Goal: Task Accomplishment & Management: Complete application form

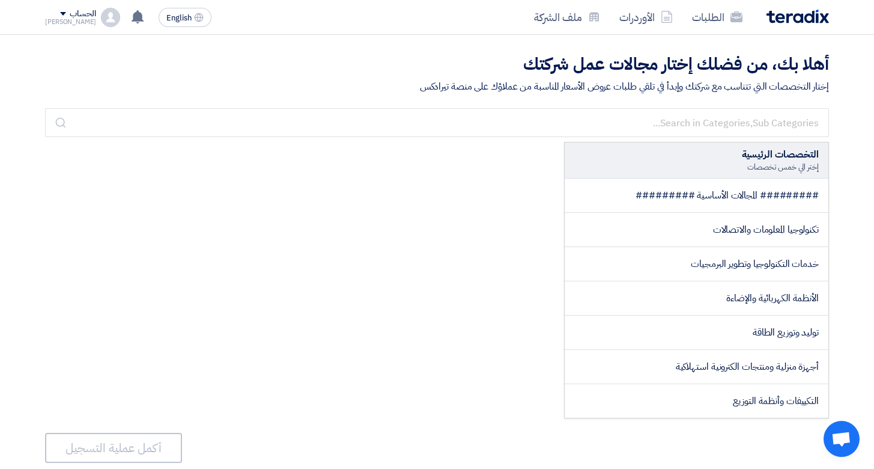
click at [44, 13] on div "الطلبات الأوردرات ملف الشركة English EN لا توجد إشعارات جديدة لديك الحساب Musta…" at bounding box center [437, 17] width 802 height 34
click at [60, 13] on span at bounding box center [63, 14] width 6 height 4
click at [122, 139] on li "خروج" at bounding box center [108, 141] width 125 height 23
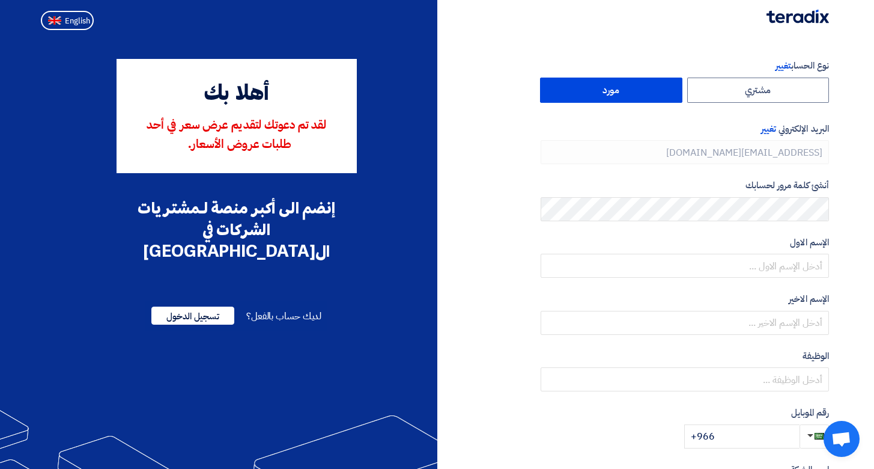
type input "[PHONE_NUMBER]"
click at [290, 309] on span "لديك حساب بالفعل؟" at bounding box center [283, 316] width 75 height 14
click at [194, 307] on span "تسجيل الدخول" at bounding box center [192, 316] width 83 height 18
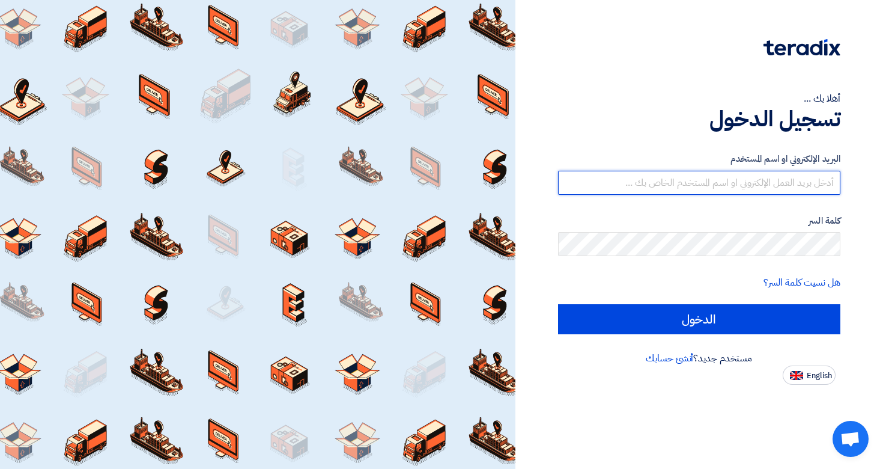
type input "[PERSON_NAME][EMAIL_ADDRESS][DOMAIN_NAME]"
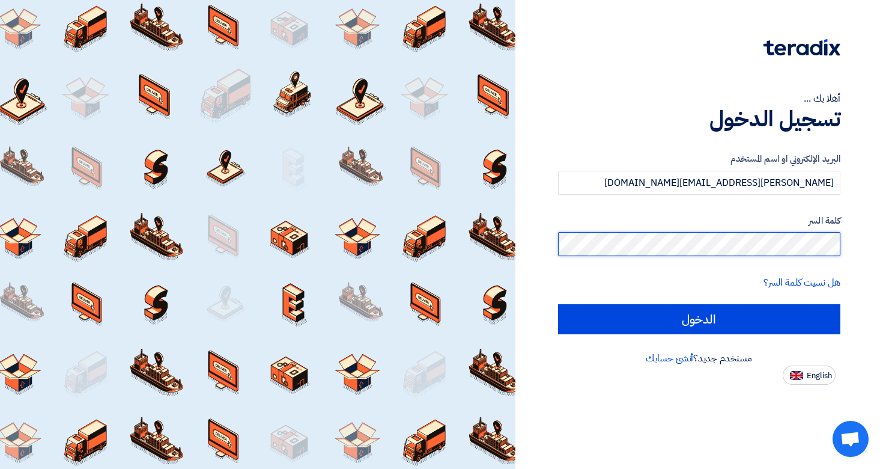
click at [699, 319] on input "الدخول" at bounding box center [699, 319] width 283 height 30
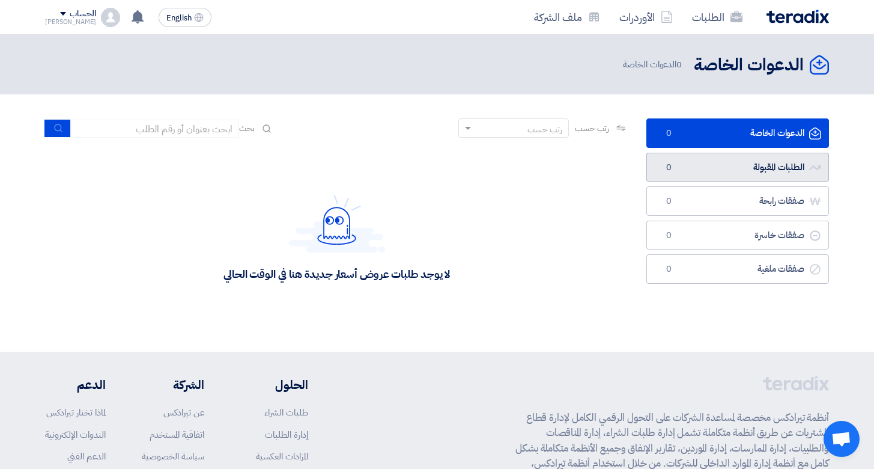
click at [761, 163] on link "الطلبات المقبولة الطلبات المقبولة 0" at bounding box center [738, 167] width 183 height 29
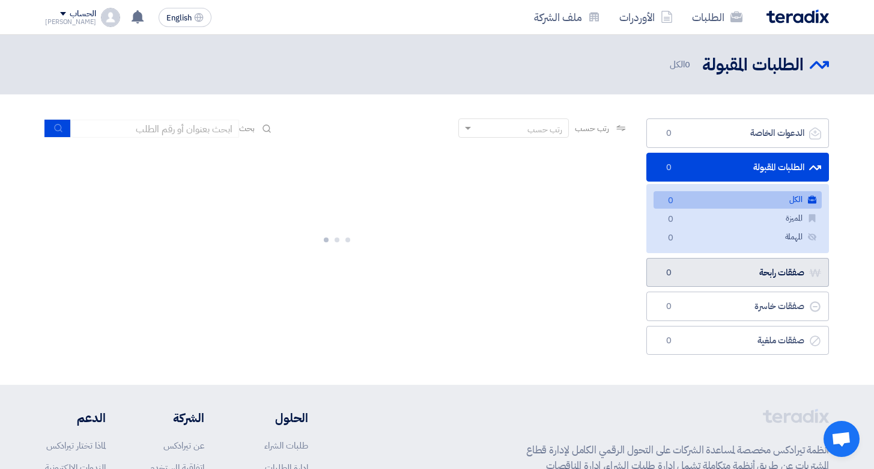
click at [752, 282] on link "صفقات رابحة صفقات رابحة 0" at bounding box center [738, 272] width 183 height 29
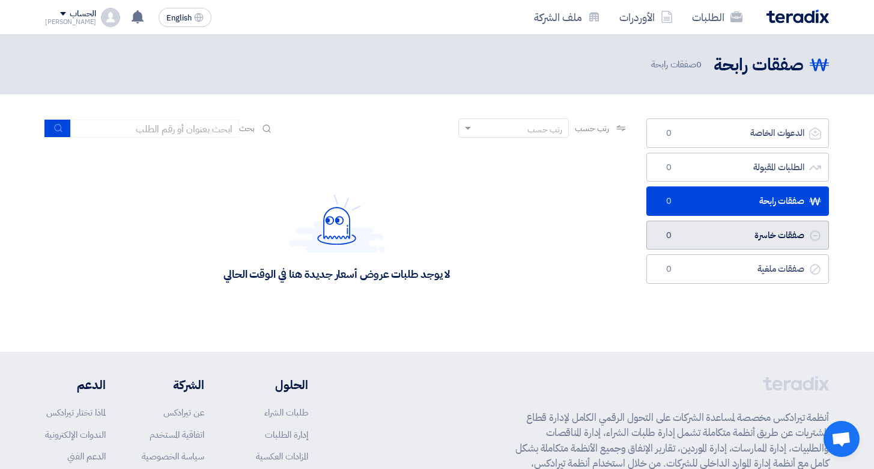
click at [759, 232] on link "صفقات خاسرة صفقات خاسرة 0" at bounding box center [738, 235] width 183 height 29
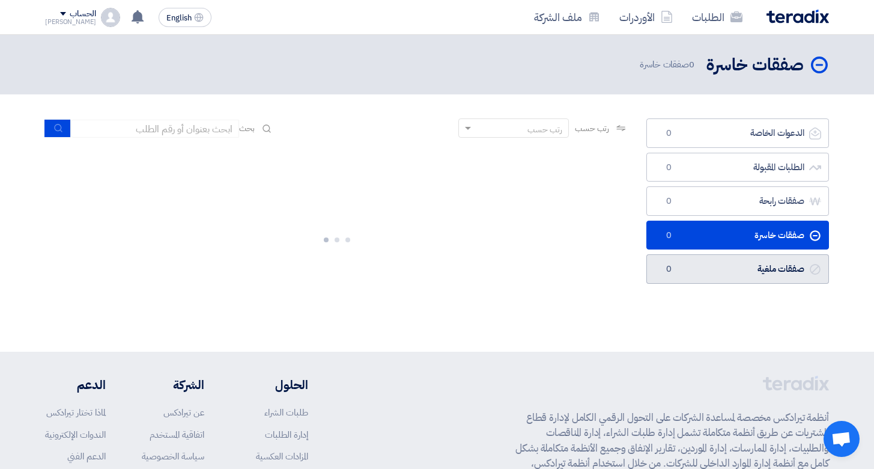
click at [760, 261] on link "صفقات ملغية صفقات ملغية 0" at bounding box center [738, 268] width 183 height 29
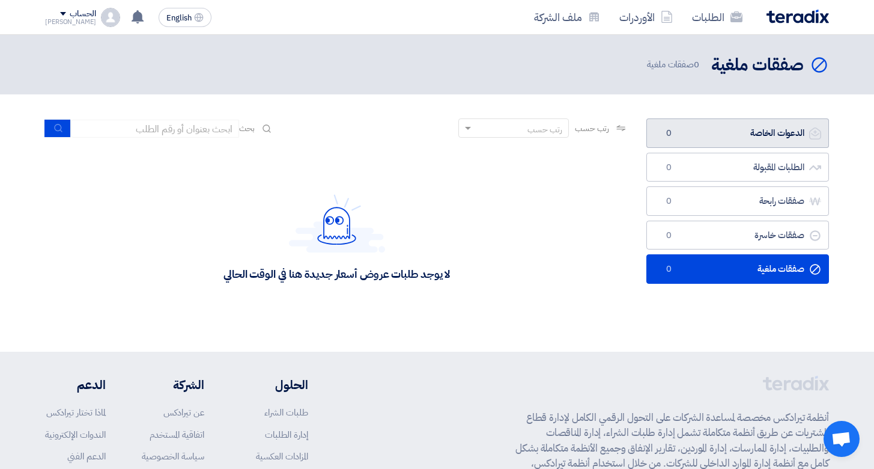
click at [754, 140] on link "الدعوات الخاصة الدعوات الخاصة 0" at bounding box center [738, 132] width 183 height 29
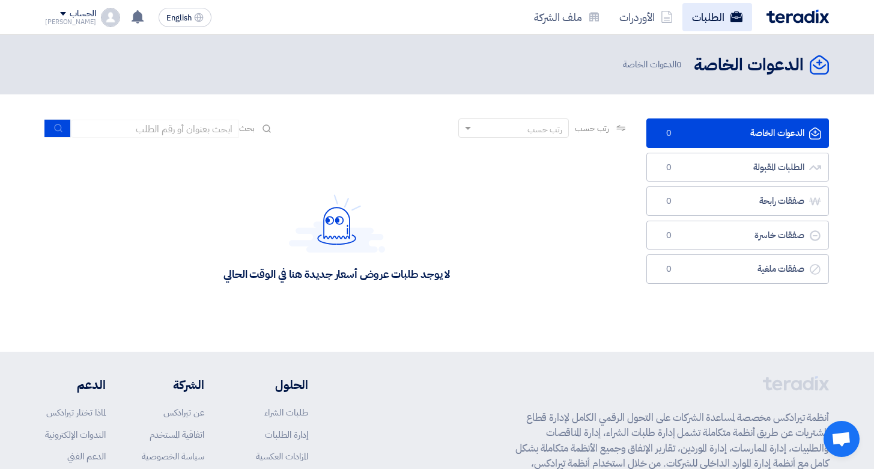
click at [712, 15] on link "الطلبات" at bounding box center [718, 17] width 70 height 28
click at [655, 20] on link "الأوردرات" at bounding box center [646, 17] width 73 height 28
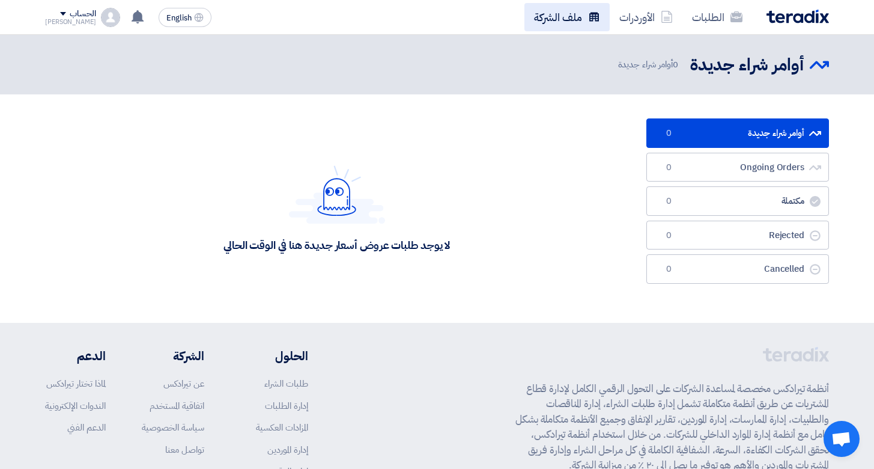
click at [594, 21] on icon at bounding box center [594, 17] width 12 height 12
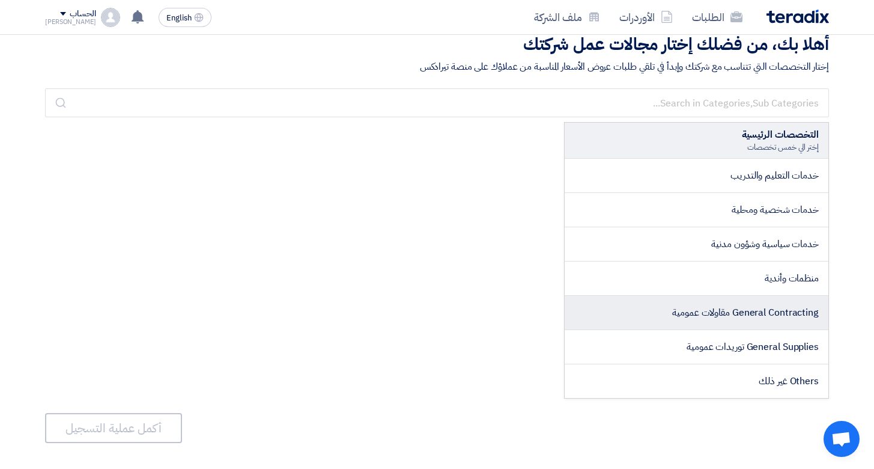
scroll to position [22, 0]
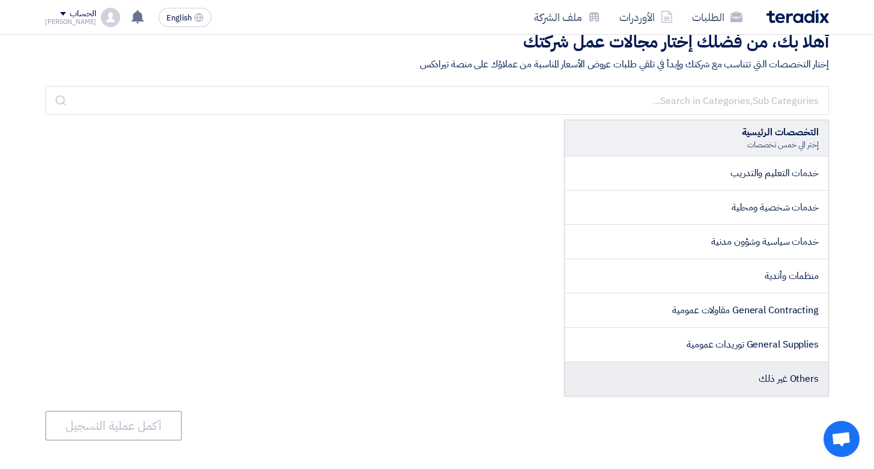
click at [736, 374] on li "Others غير ذلك" at bounding box center [697, 379] width 264 height 34
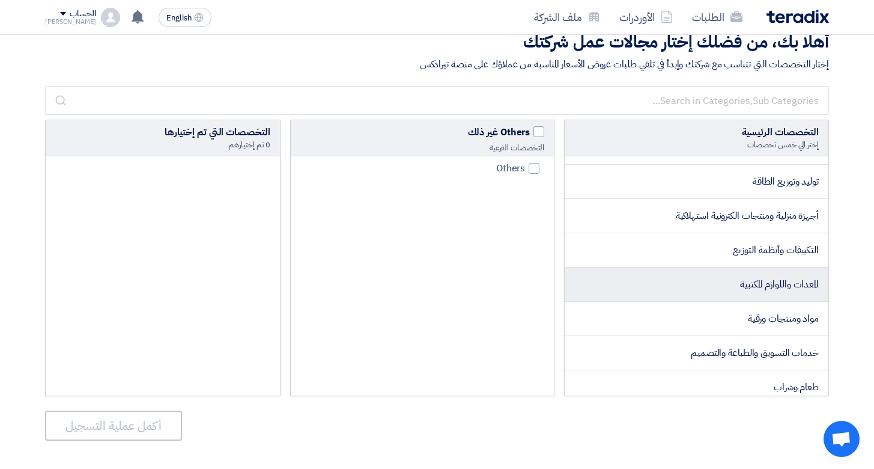
scroll to position [0, 0]
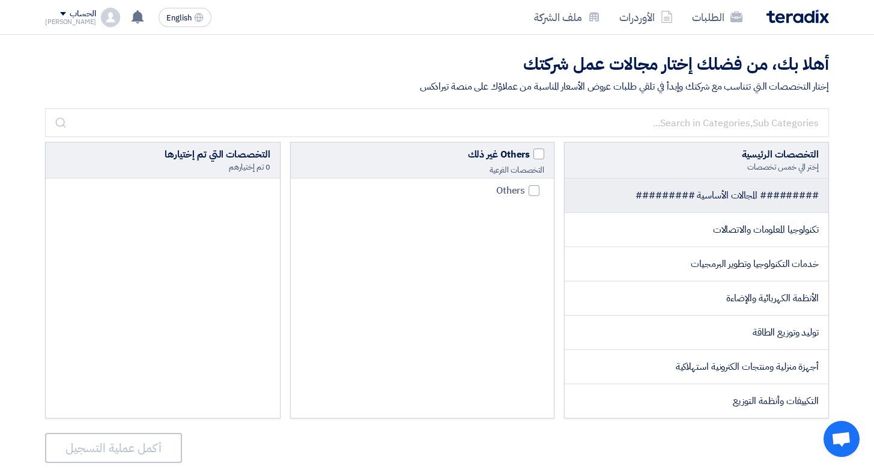
click at [736, 195] on span "######### المجالات الأساسية #########" at bounding box center [727, 195] width 183 height 14
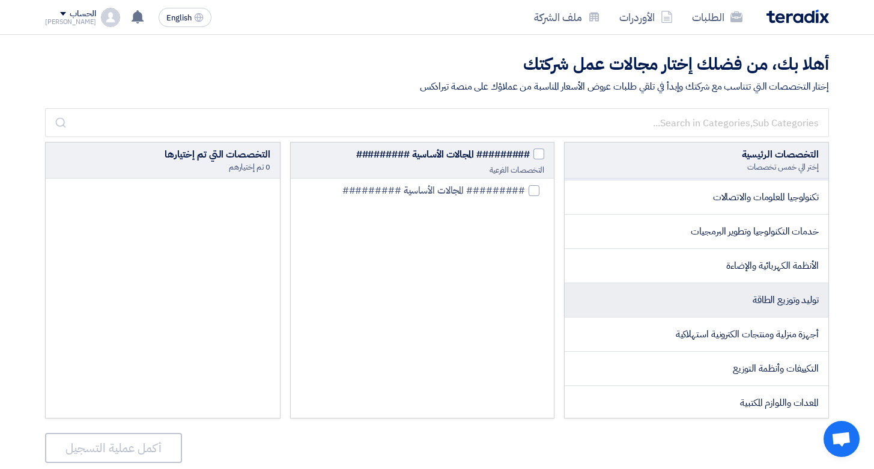
scroll to position [35, 0]
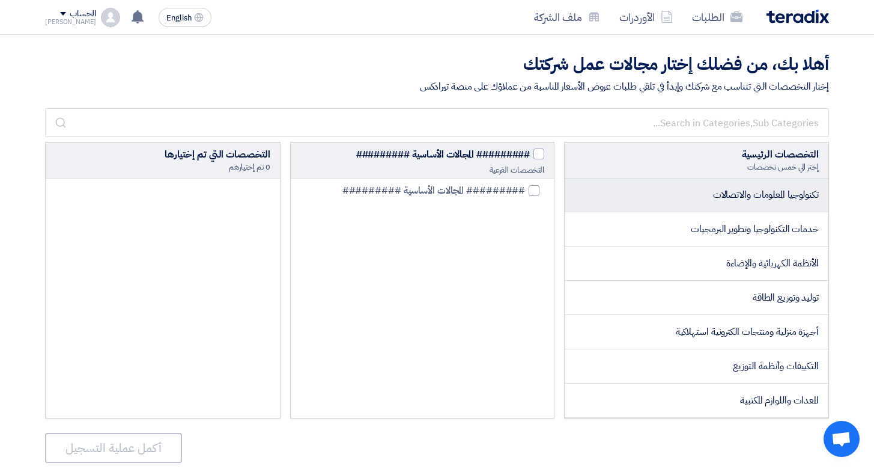
click at [723, 188] on span "تكنولوجيا المعلومات والاتصالات" at bounding box center [766, 195] width 106 height 14
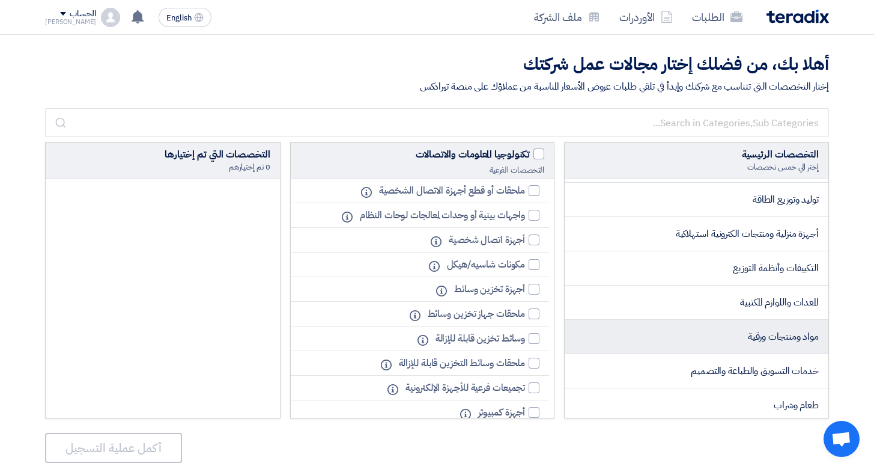
scroll to position [142, 0]
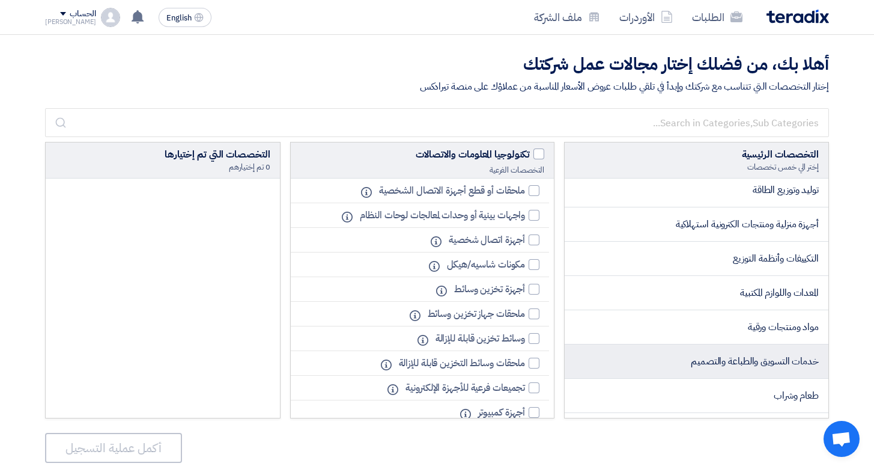
click at [715, 366] on span "خدمات التسويق والطباعة والتصميم" at bounding box center [755, 361] width 128 height 14
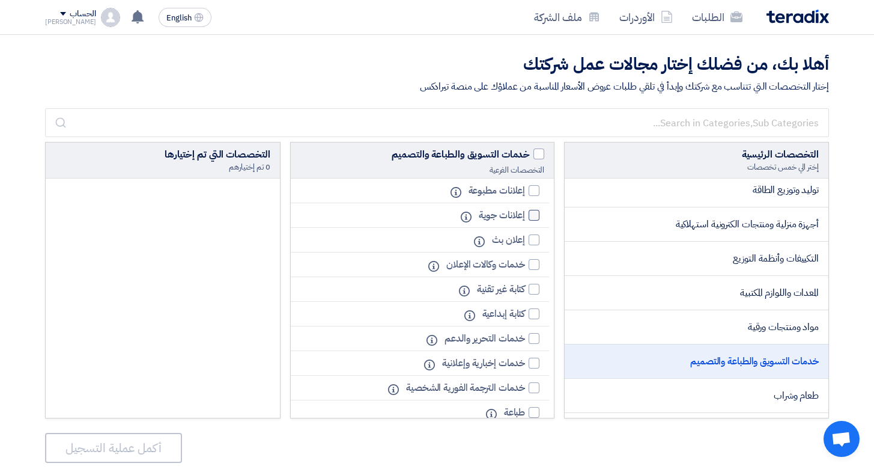
scroll to position [2, 0]
click at [535, 263] on div at bounding box center [534, 262] width 11 height 11
click at [525, 263] on input "خدمات وكالات الإعلان" at bounding box center [521, 262] width 8 height 8
checkbox input "true"
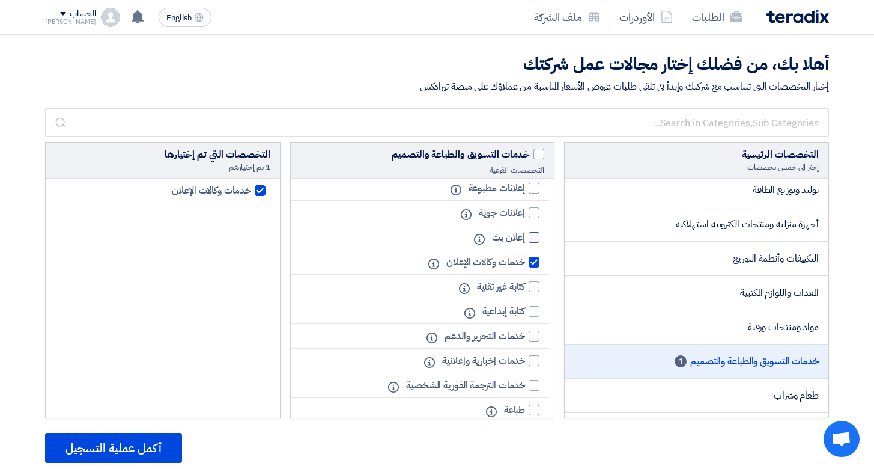
click at [534, 239] on div at bounding box center [534, 237] width 11 height 11
click at [525, 239] on input "إعلان بث" at bounding box center [521, 238] width 8 height 8
checkbox input "true"
click at [538, 316] on div at bounding box center [534, 311] width 11 height 11
click at [525, 316] on input "كتابة إبداعية" at bounding box center [521, 312] width 8 height 8
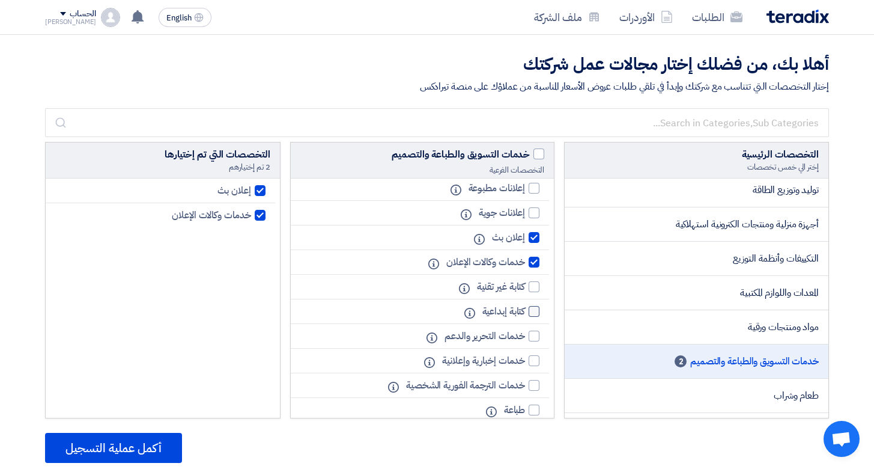
checkbox input "true"
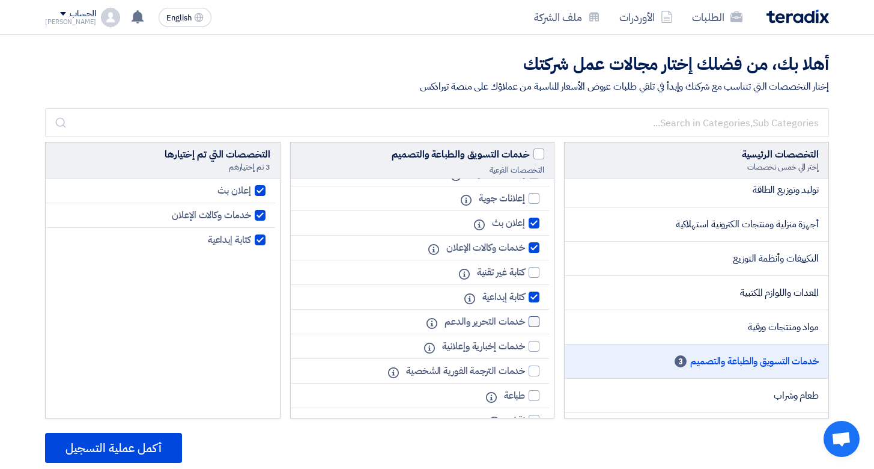
click at [537, 324] on div at bounding box center [534, 321] width 11 height 11
click at [525, 324] on input "خدمات التحرير والدعم" at bounding box center [521, 322] width 8 height 8
checkbox input "true"
click at [535, 352] on label "خدمات إخبارية وإعلانية" at bounding box center [487, 346] width 103 height 14
click at [525, 350] on input "خدمات إخبارية وإعلانية" at bounding box center [521, 347] width 8 height 8
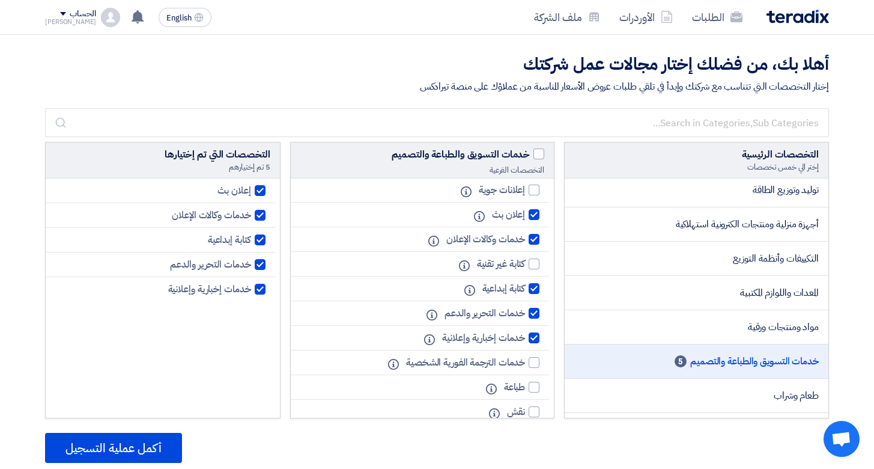
scroll to position [28, 0]
click at [537, 335] on div at bounding box center [534, 335] width 11 height 11
click at [525, 335] on input "خدمات إخبارية وإعلانية" at bounding box center [521, 336] width 8 height 8
checkbox input "false"
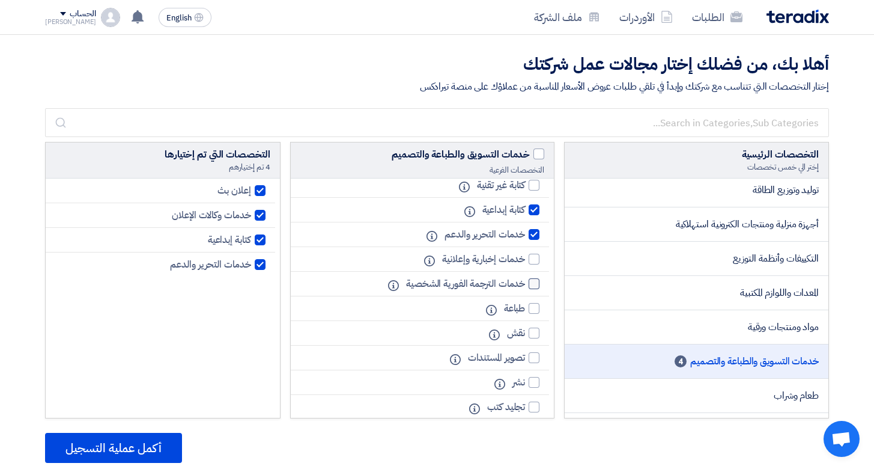
scroll to position [129, 0]
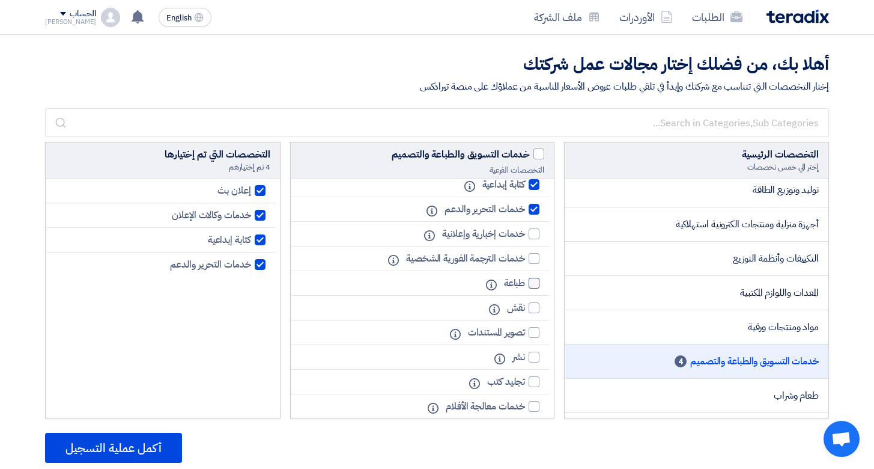
click at [536, 281] on div at bounding box center [534, 283] width 11 height 11
click at [525, 281] on input "طباعة" at bounding box center [521, 283] width 8 height 8
checkbox input "true"
click at [536, 359] on div at bounding box center [534, 357] width 11 height 11
click at [525, 359] on input "نشر" at bounding box center [521, 357] width 8 height 8
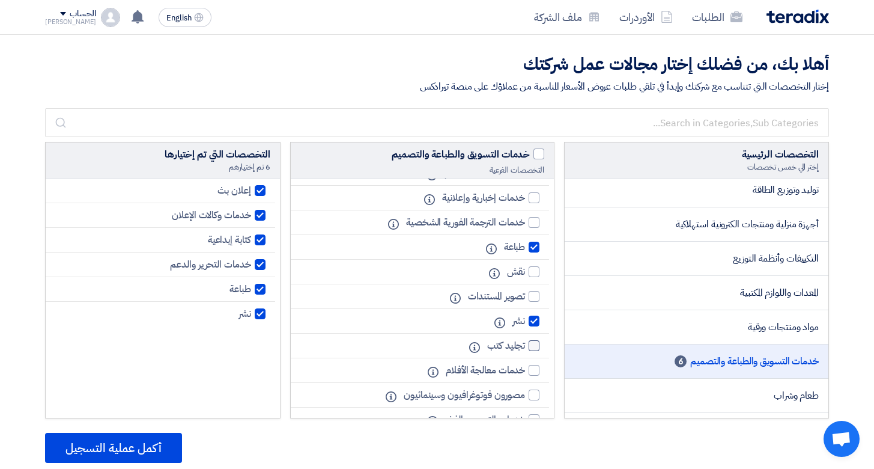
scroll to position [168, 0]
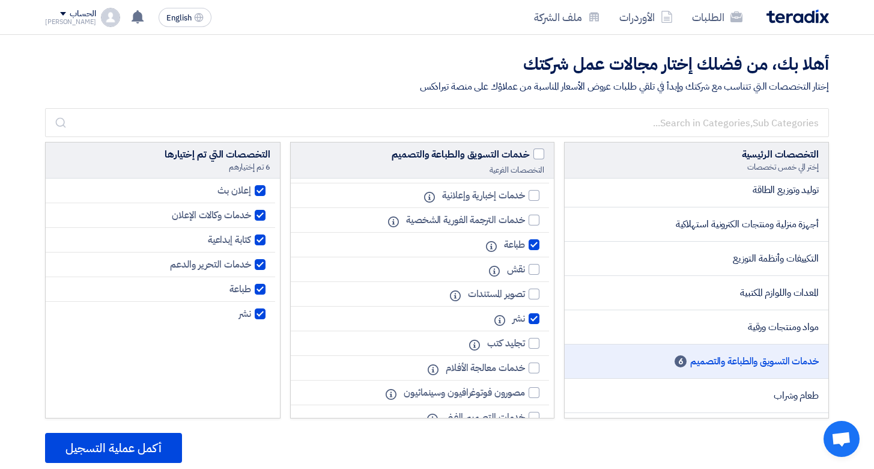
click at [534, 320] on div at bounding box center [534, 318] width 11 height 11
click at [525, 320] on input "نشر" at bounding box center [521, 319] width 8 height 8
click at [534, 320] on div at bounding box center [534, 318] width 11 height 11
click at [525, 320] on input "نشر" at bounding box center [521, 319] width 8 height 8
checkbox input "true"
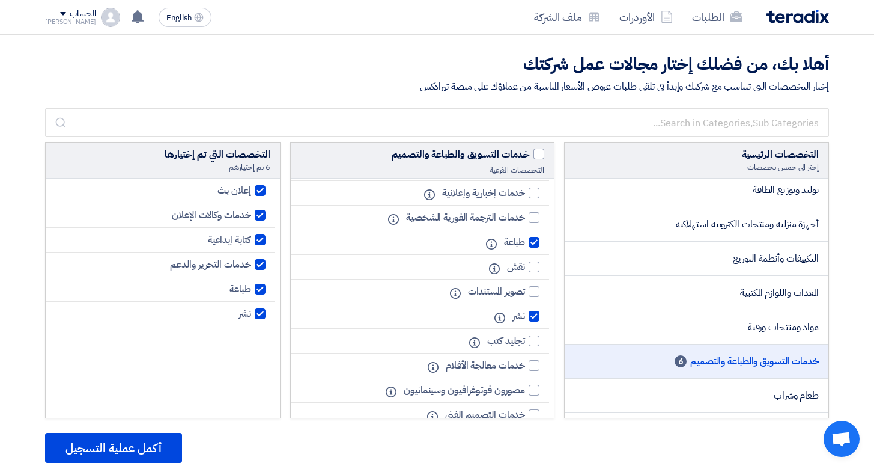
scroll to position [203, 0]
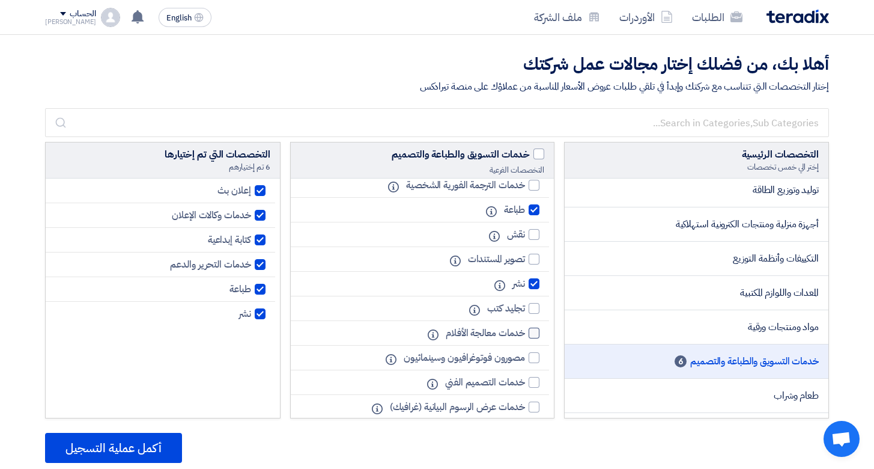
click at [536, 334] on div at bounding box center [534, 333] width 11 height 11
click at [525, 334] on input "خدمات معالجة الأفلام" at bounding box center [521, 333] width 8 height 8
checkbox input "true"
click at [538, 364] on label "مصورون فوتوغرافيون وسينمائيون" at bounding box center [469, 357] width 142 height 14
click at [525, 362] on input "مصورون فوتوغرافيون وسينمائيون" at bounding box center [521, 358] width 8 height 8
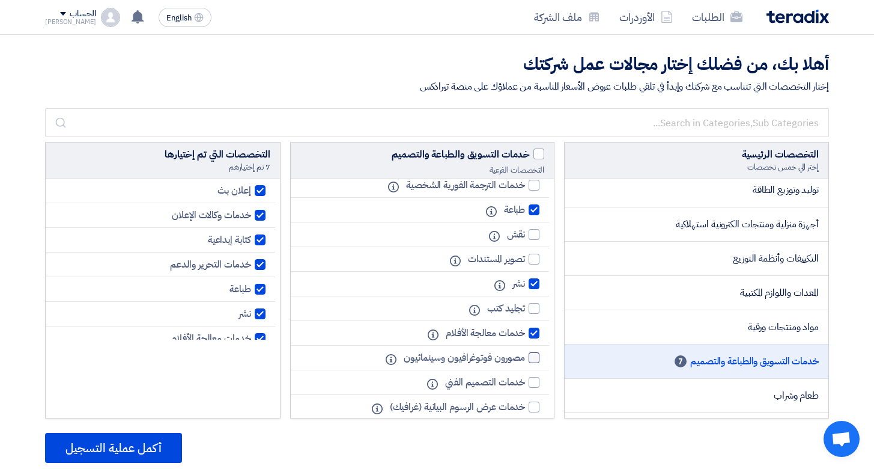
checkbox input "true"
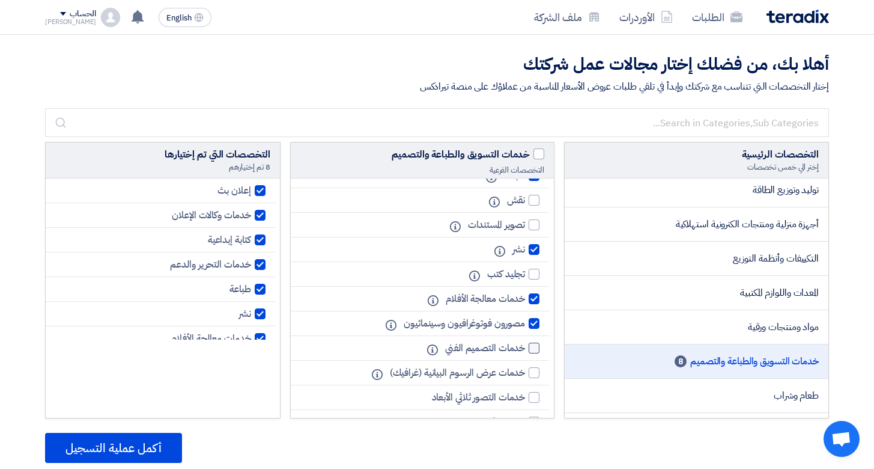
scroll to position [239, 0]
click at [537, 346] on div at bounding box center [534, 345] width 11 height 11
click at [525, 346] on input "خدمات التصميم الفني" at bounding box center [521, 346] width 8 height 8
checkbox input "true"
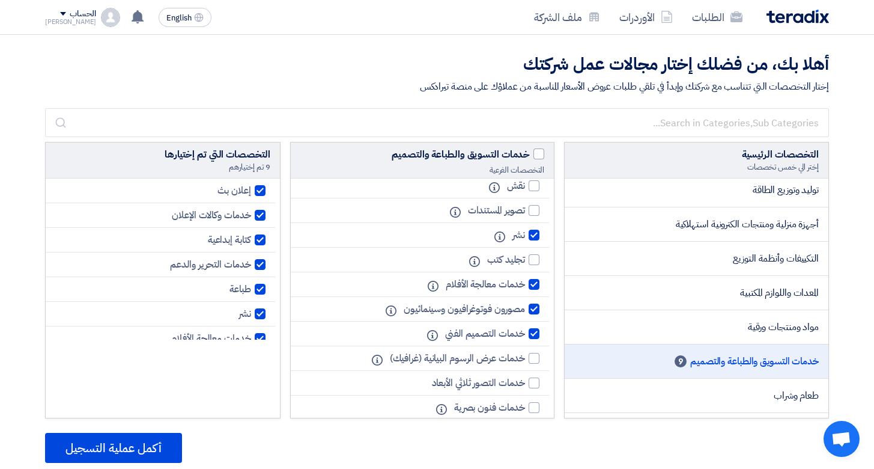
scroll to position [254, 0]
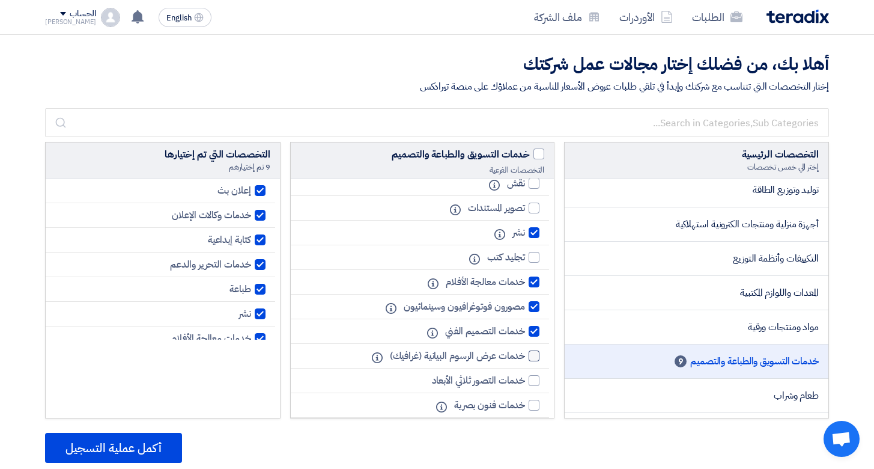
click at [539, 354] on div at bounding box center [534, 355] width 11 height 11
click at [525, 354] on input "خدمات عرض الرسوم البيانية (غرافيك)" at bounding box center [521, 356] width 8 height 8
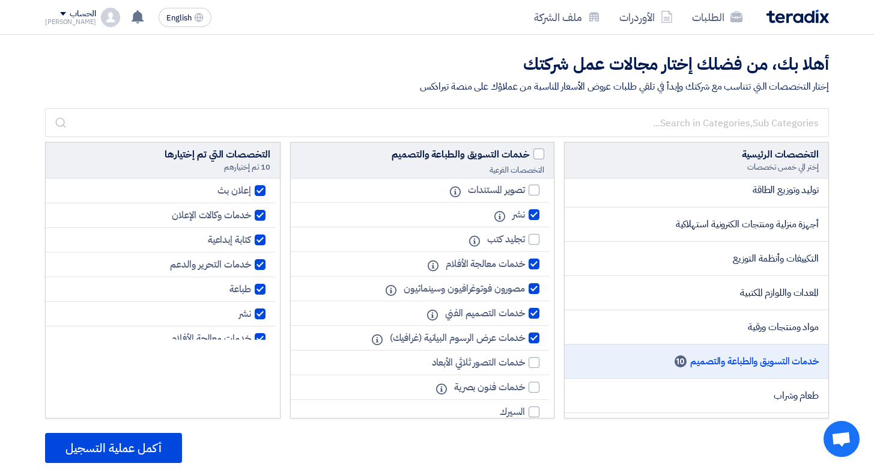
scroll to position [297, 0]
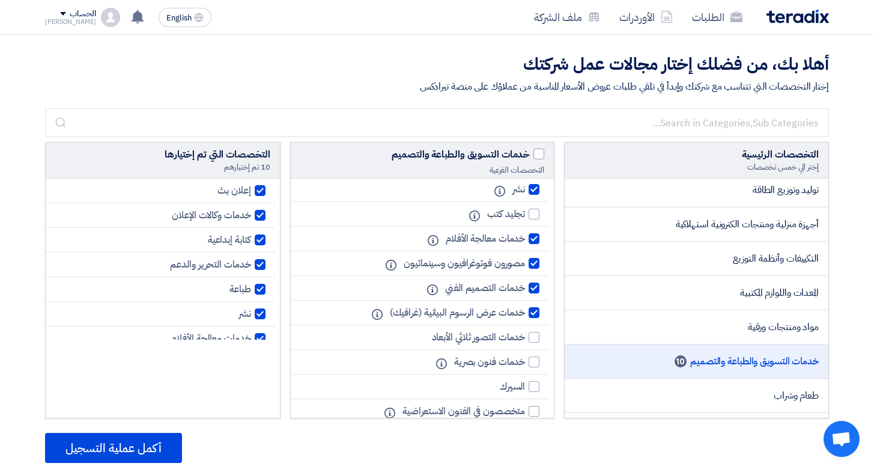
click at [534, 314] on div at bounding box center [534, 312] width 11 height 11
click at [525, 314] on input "خدمات عرض الرسوم البيانية (غرافيك)" at bounding box center [521, 313] width 8 height 8
checkbox input "false"
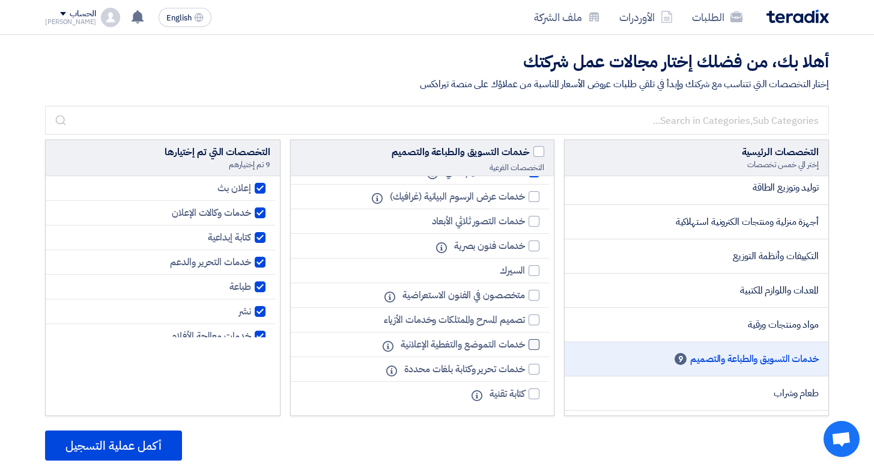
scroll to position [5, 0]
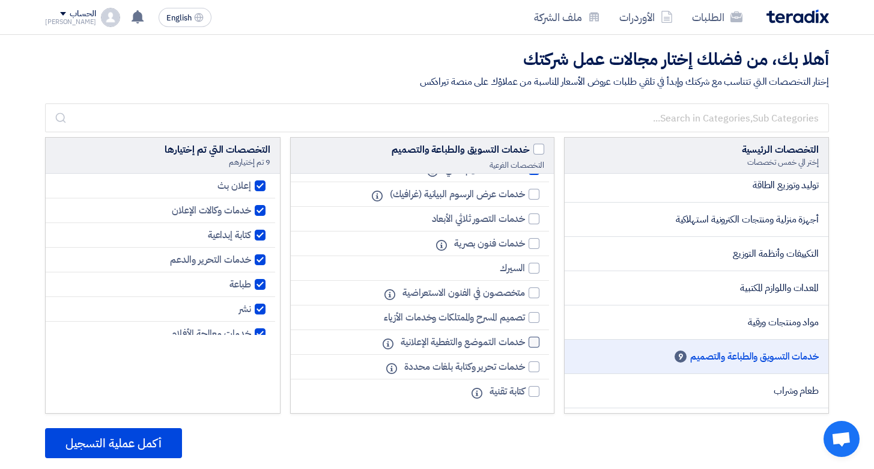
click at [537, 341] on div at bounding box center [534, 342] width 11 height 11
click at [525, 341] on input "خدمات التموضع والتغطية الإعلانية" at bounding box center [521, 342] width 8 height 8
checkbox input "true"
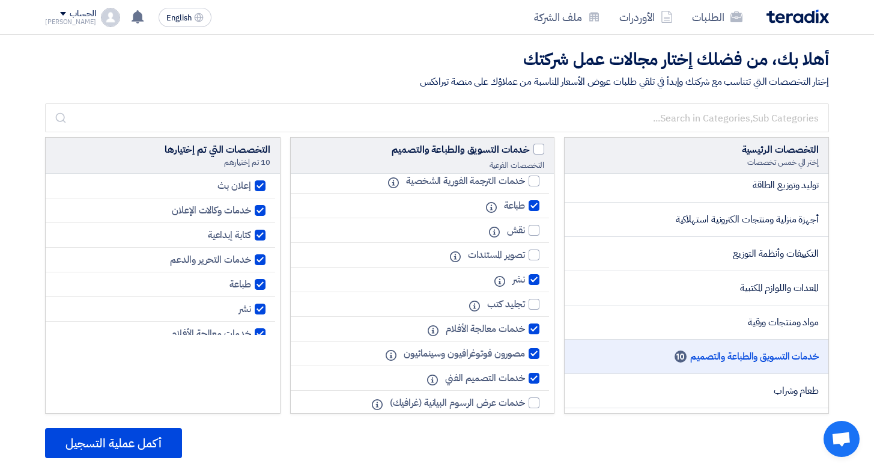
scroll to position [0, 0]
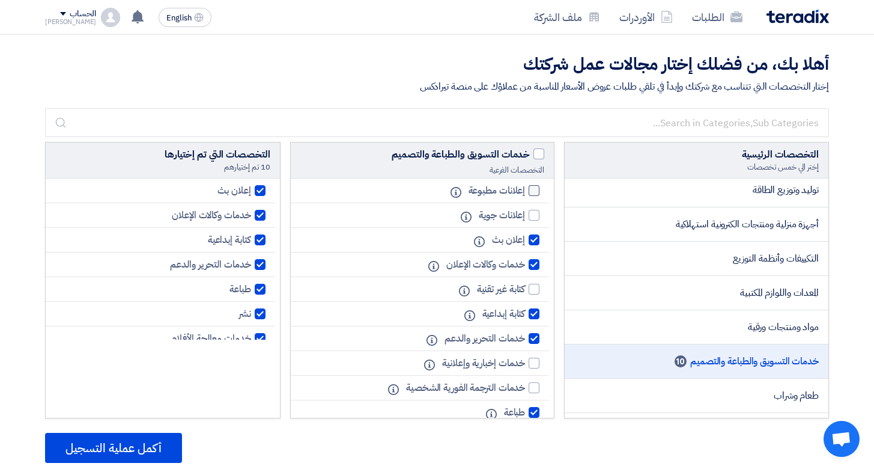
click at [531, 189] on div at bounding box center [534, 190] width 11 height 11
click at [525, 189] on input "إعلانات مطبوعة" at bounding box center [521, 191] width 8 height 8
checkbox input "true"
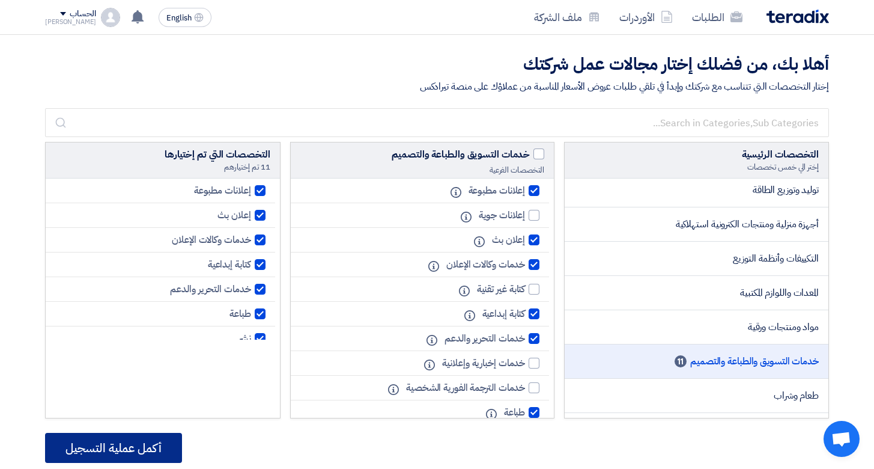
click at [159, 448] on button "أكمل عملية التسجيل" at bounding box center [113, 448] width 137 height 30
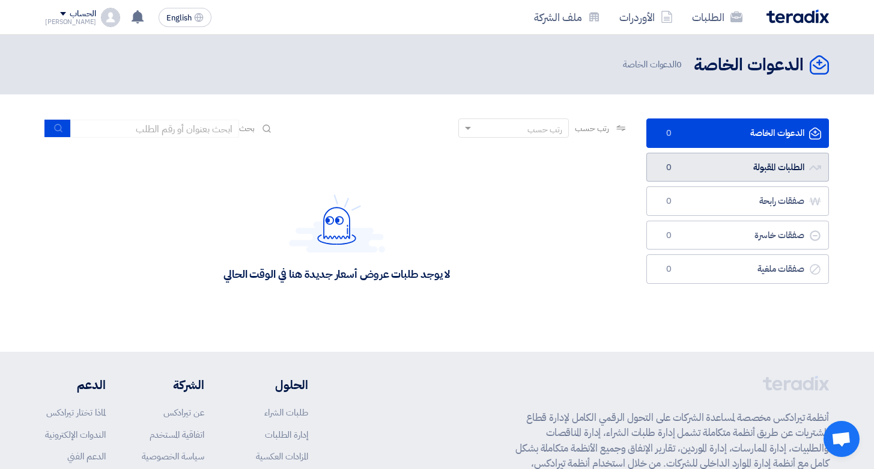
click at [754, 174] on link "الطلبات المقبولة الطلبات المقبولة 0" at bounding box center [738, 167] width 183 height 29
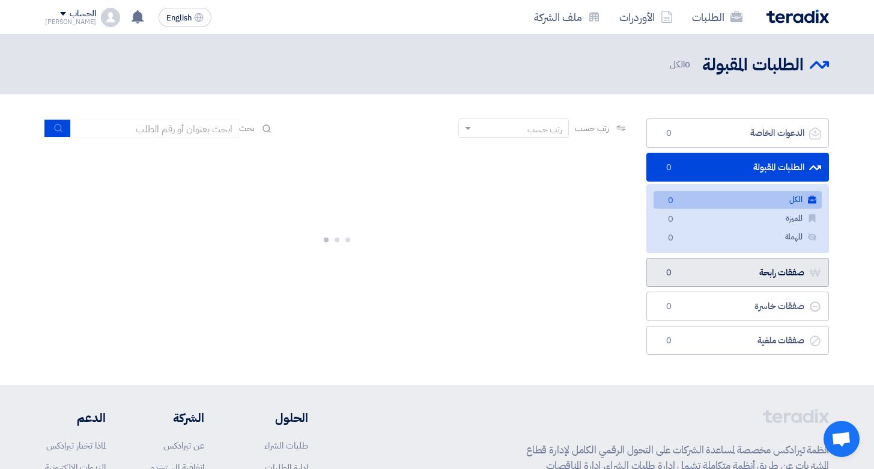
click at [764, 266] on link "صفقات رابحة صفقات رابحة 0" at bounding box center [738, 272] width 183 height 29
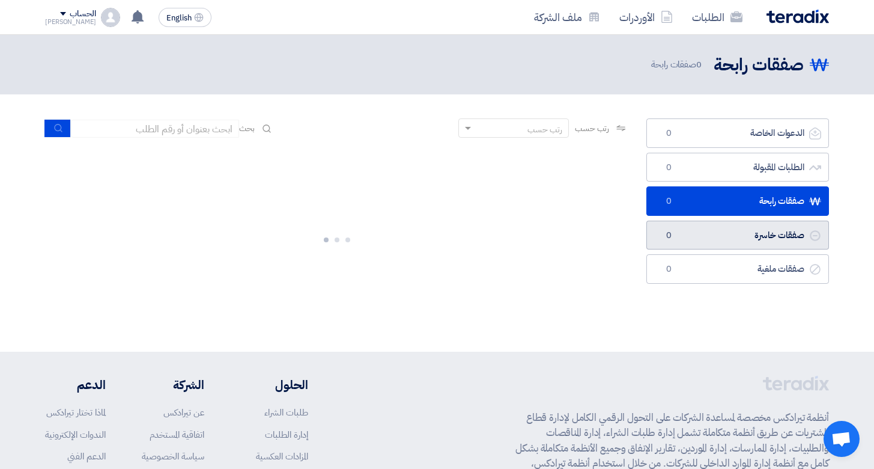
click at [767, 236] on link "صفقات خاسرة صفقات خاسرة 0" at bounding box center [738, 235] width 183 height 29
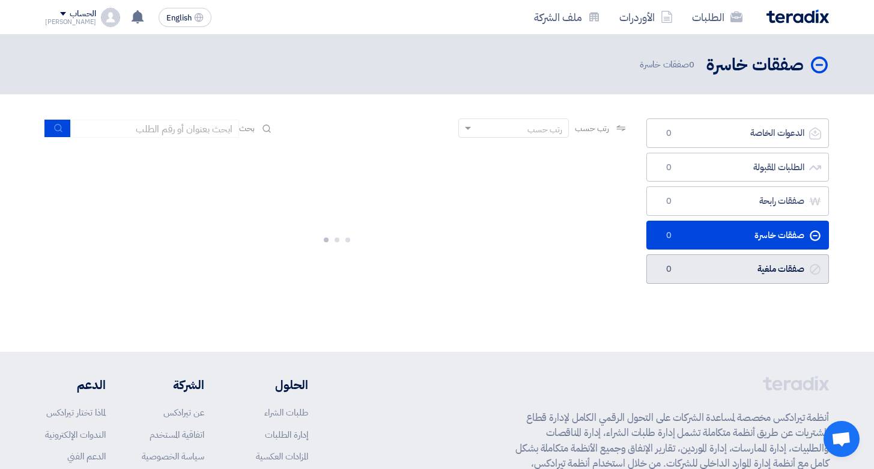
click at [767, 268] on link "صفقات ملغية صفقات ملغية 0" at bounding box center [738, 268] width 183 height 29
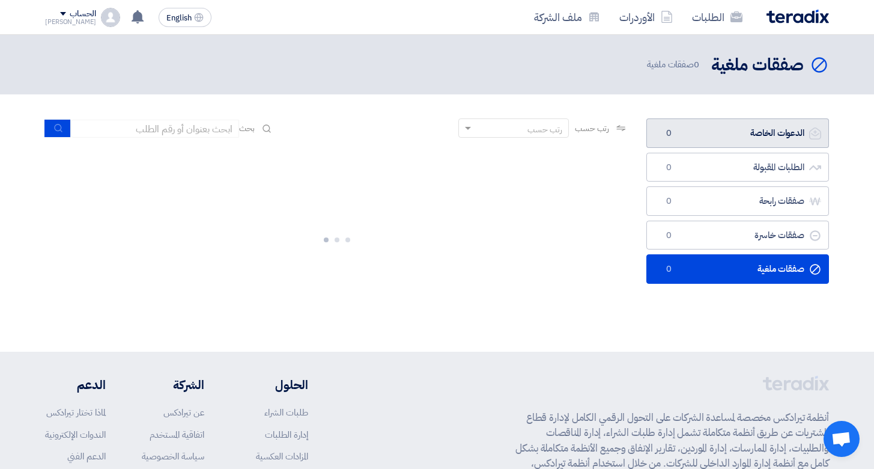
click at [746, 135] on link "الدعوات الخاصة الدعوات الخاصة 0" at bounding box center [738, 132] width 183 height 29
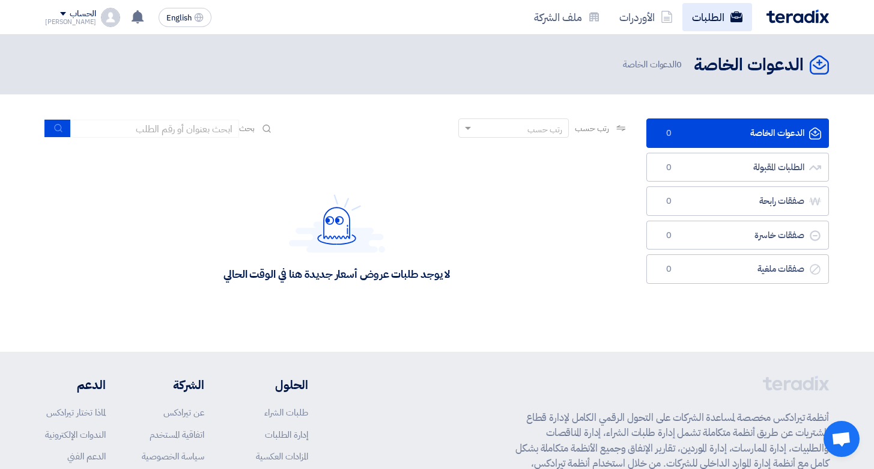
drag, startPoint x: 712, startPoint y: 22, endPoint x: 704, endPoint y: 22, distance: 8.4
click at [710, 20] on link "الطلبات" at bounding box center [718, 17] width 70 height 28
click at [645, 11] on link "الأوردرات" at bounding box center [646, 17] width 73 height 28
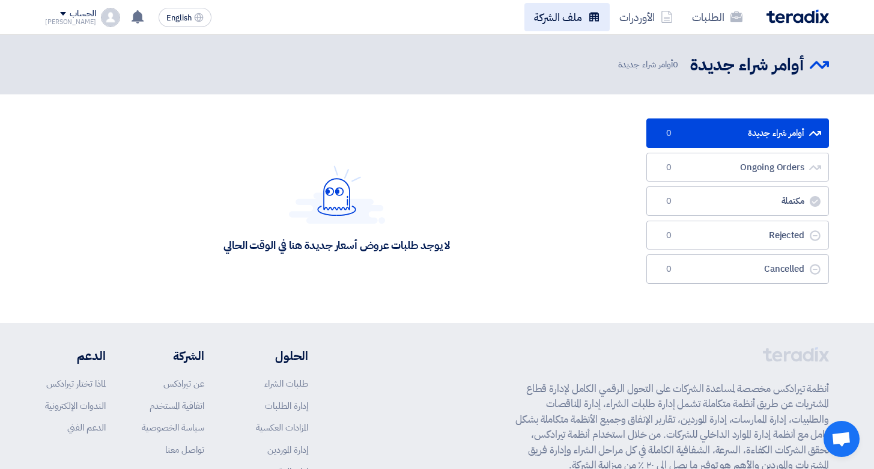
click at [559, 15] on link "ملف الشركة" at bounding box center [567, 17] width 85 height 28
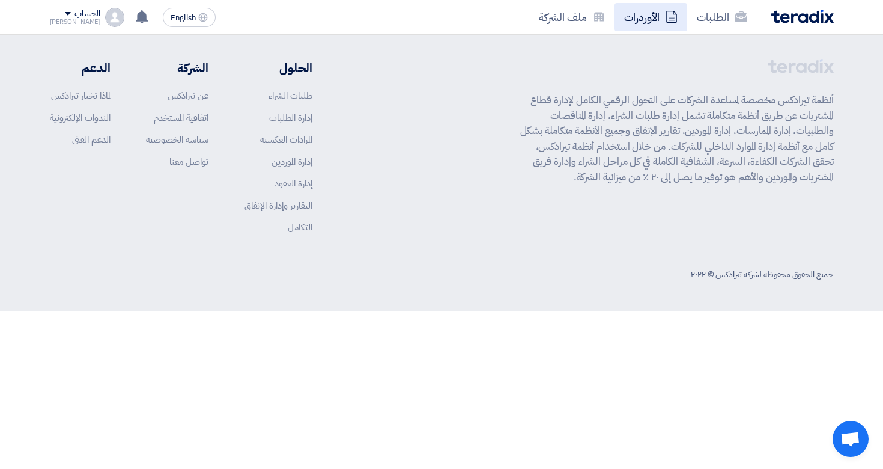
click at [642, 20] on link "الأوردرات" at bounding box center [651, 17] width 73 height 28
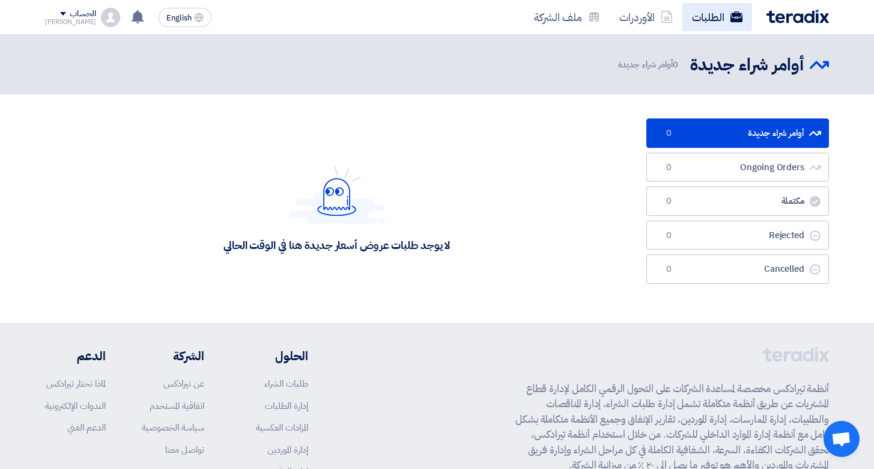
click at [704, 22] on link "الطلبات" at bounding box center [718, 17] width 70 height 28
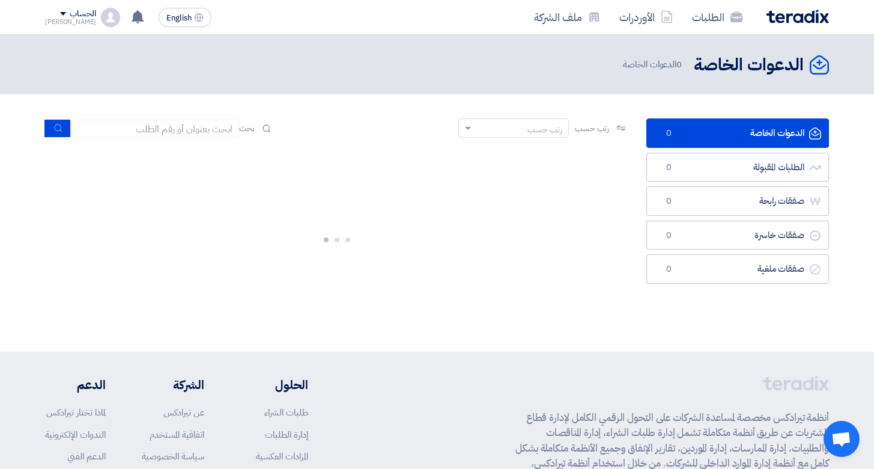
click at [70, 14] on div "الحساب" at bounding box center [83, 14] width 26 height 10
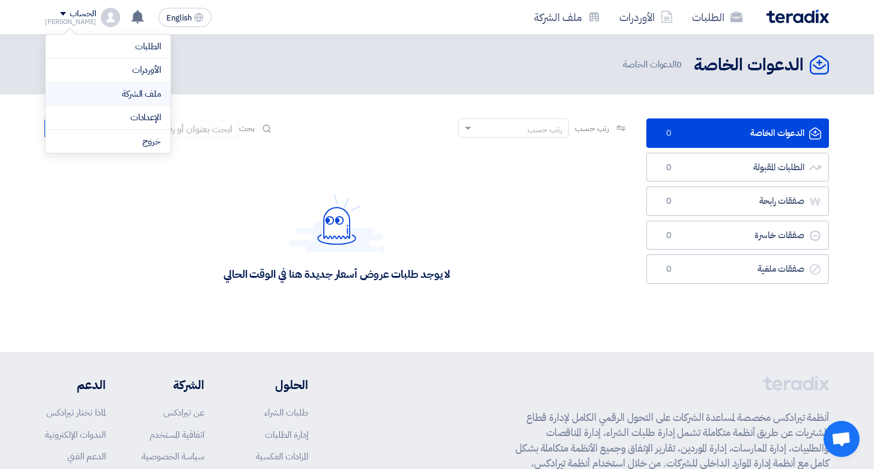
click at [113, 91] on link "ملف الشركة" at bounding box center [108, 94] width 106 height 14
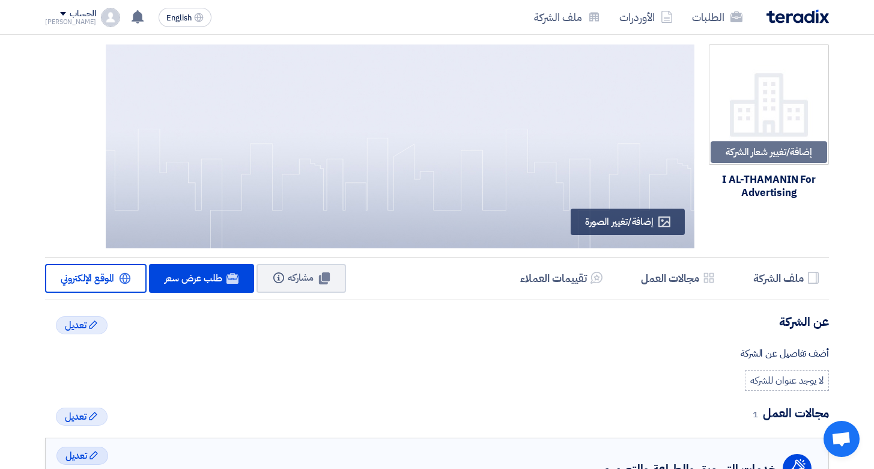
click at [745, 181] on div "I AL-THAMANIN For Advertising" at bounding box center [769, 186] width 120 height 26
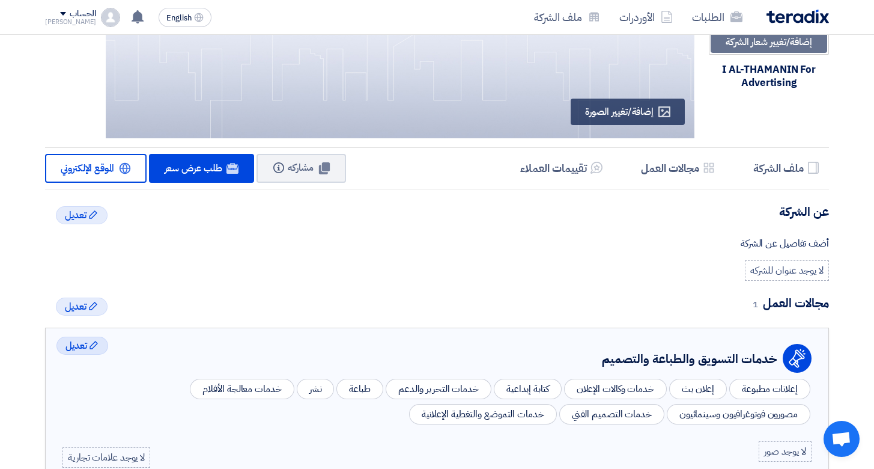
scroll to position [117, 0]
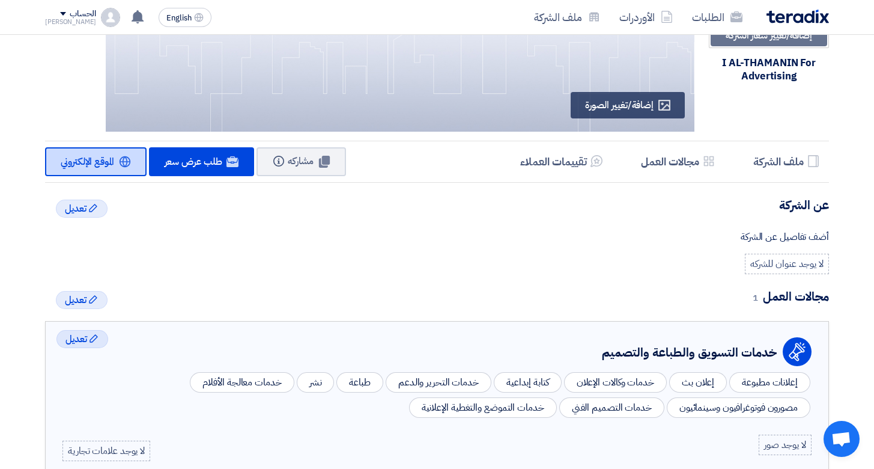
click at [106, 157] on span "الموقع الإلكتروني" at bounding box center [87, 161] width 53 height 14
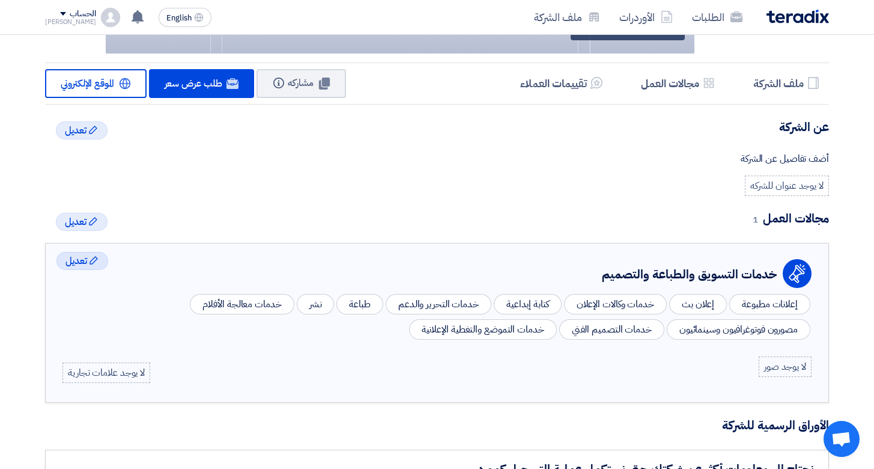
scroll to position [0, 0]
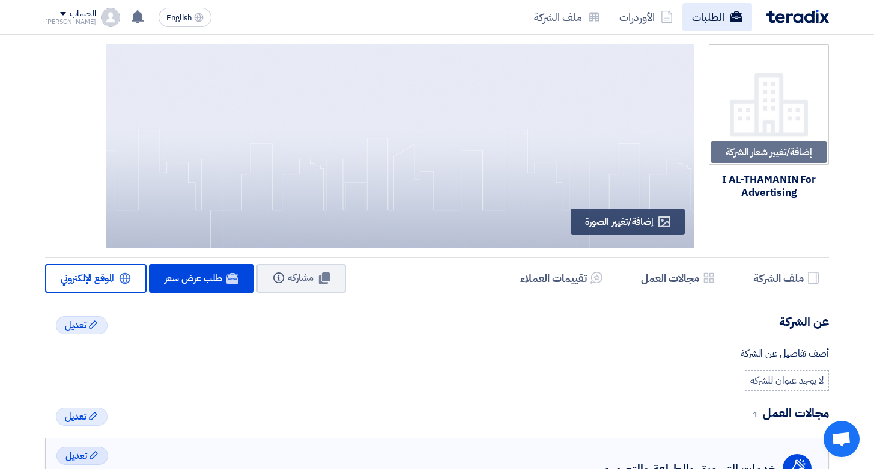
click at [707, 17] on link "الطلبات" at bounding box center [718, 17] width 70 height 28
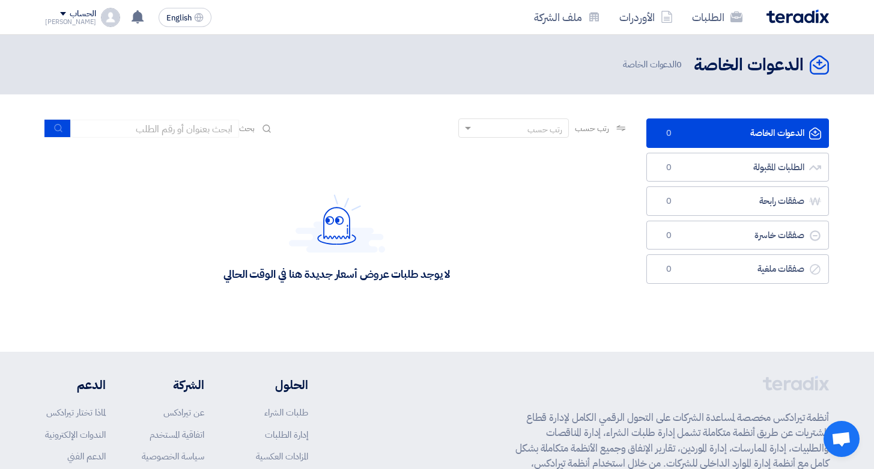
click at [521, 130] on div "رتب حسب" at bounding box center [521, 128] width 94 height 15
click at [523, 154] on span "أحدث الطلبات المقبولة" at bounding box center [529, 148] width 68 height 13
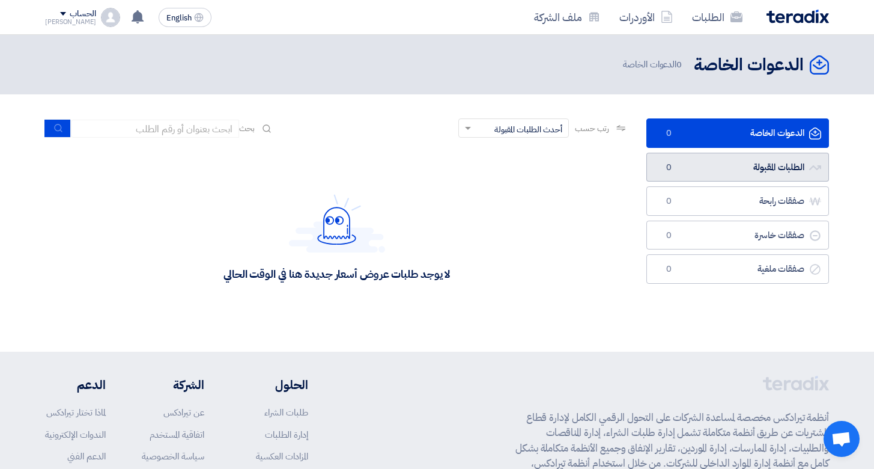
click at [716, 164] on link "الطلبات المقبولة الطلبات المقبولة 0" at bounding box center [738, 167] width 183 height 29
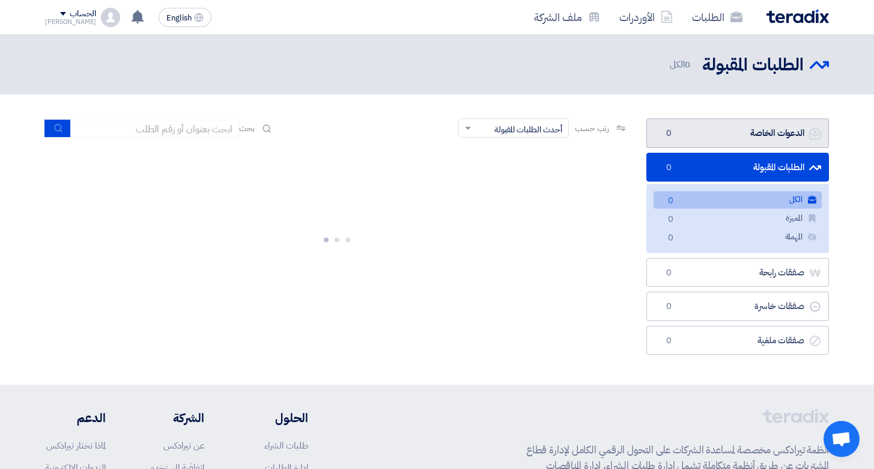
click at [745, 131] on link "الدعوات الخاصة الدعوات الخاصة 0" at bounding box center [738, 132] width 183 height 29
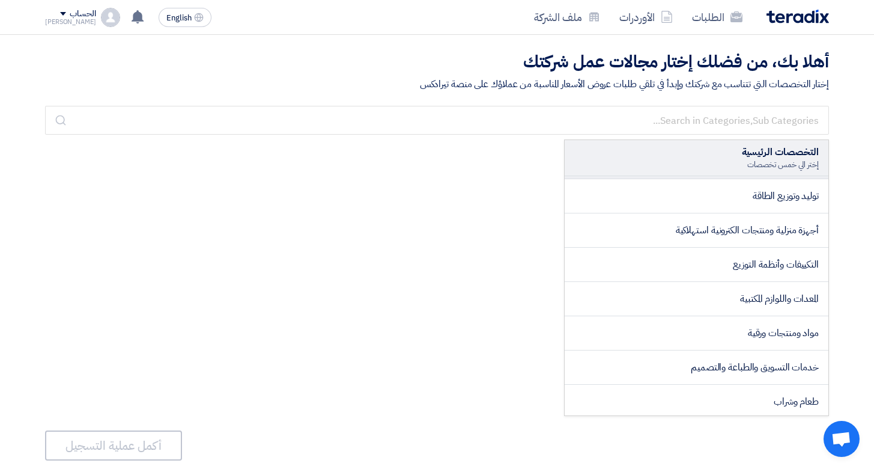
scroll to position [192, 0]
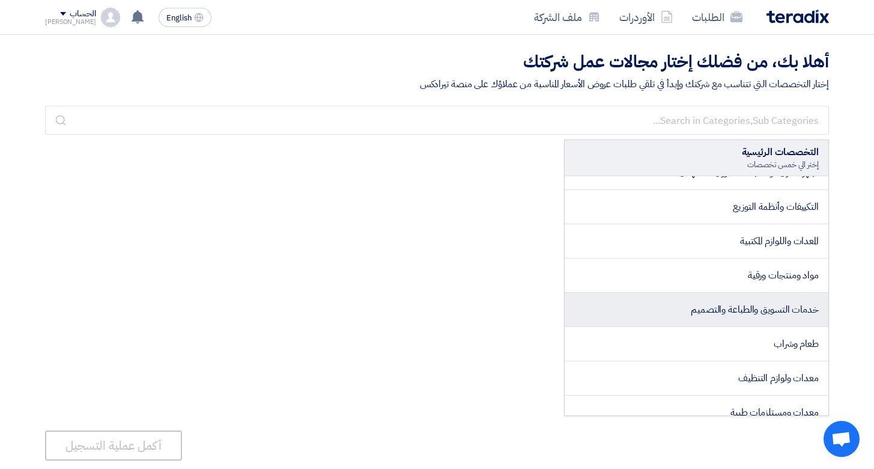
click at [755, 316] on span "خدمات التسويق والطباعة والتصميم" at bounding box center [755, 309] width 128 height 14
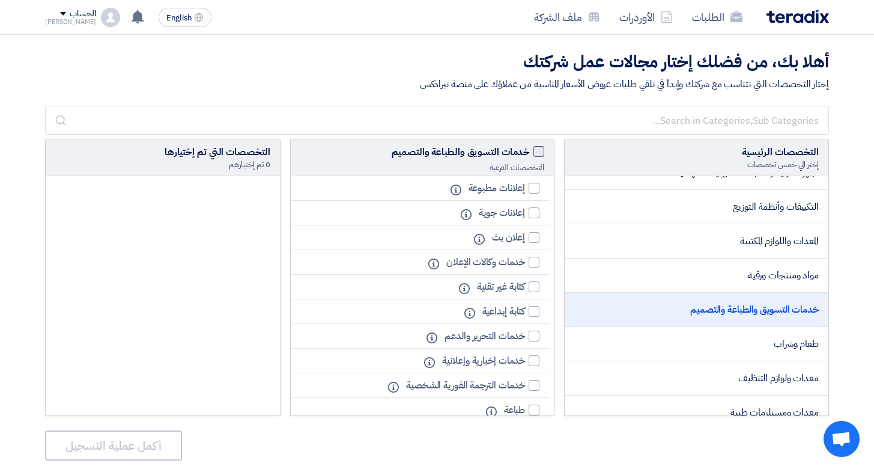
click at [543, 155] on span at bounding box center [539, 151] width 11 height 11
click at [530, 153] on input "خدمات التسويق والطباعة والتصميم" at bounding box center [526, 149] width 8 height 8
checkbox input "true"
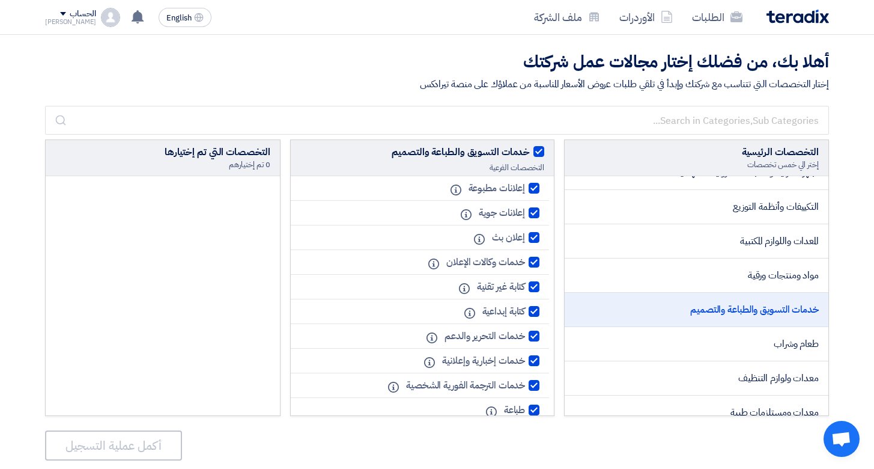
checkbox input "true"
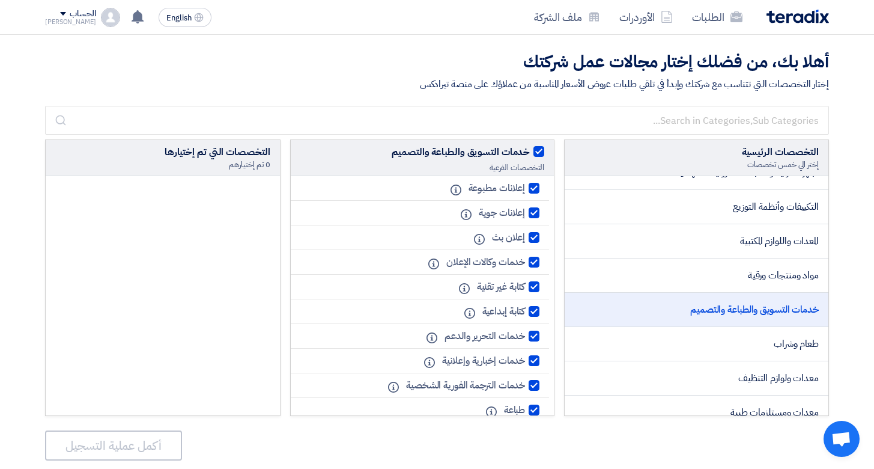
checkbox input "true"
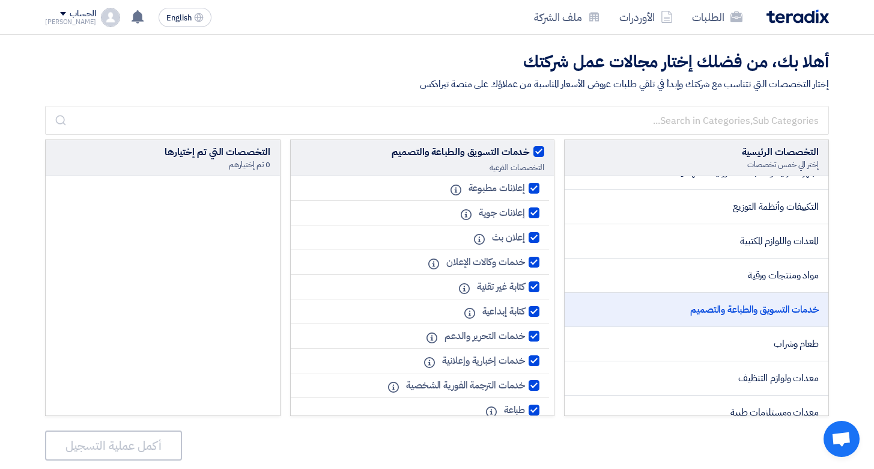
checkbox input "true"
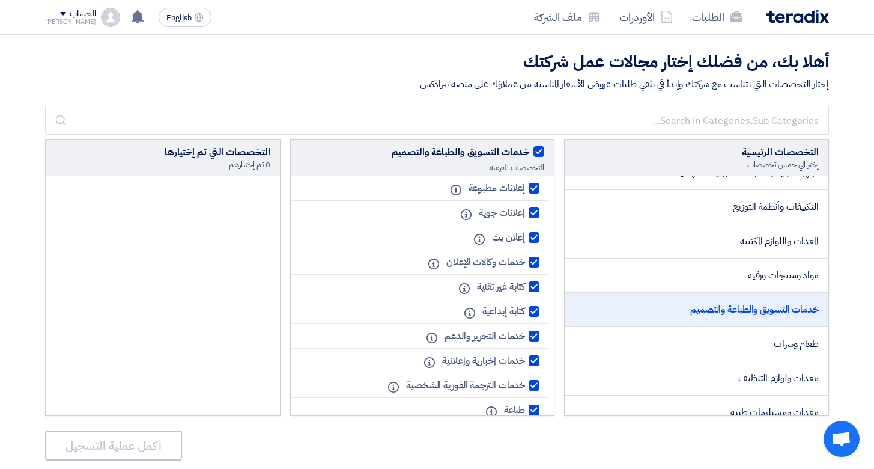
checkbox input "true"
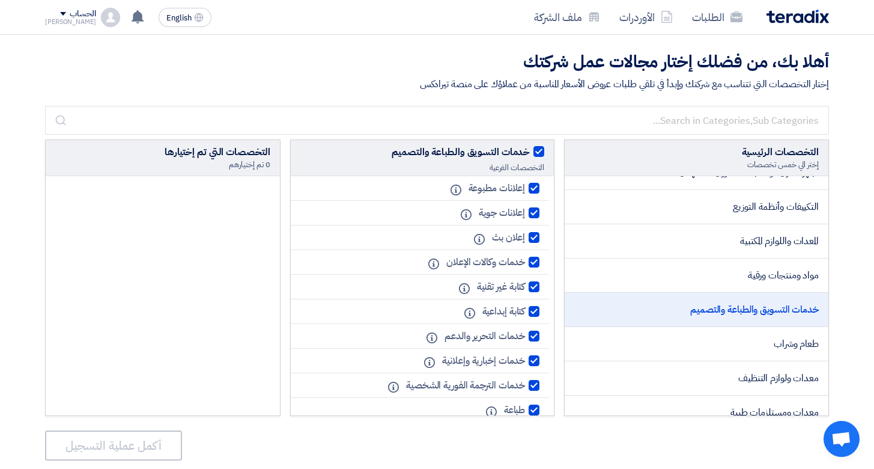
checkbox input "true"
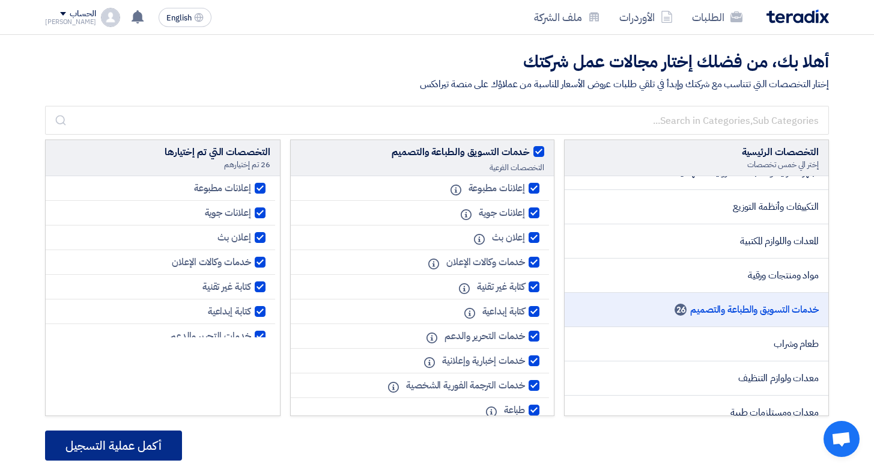
click at [141, 443] on button "أكمل عملية التسجيل" at bounding box center [113, 445] width 137 height 30
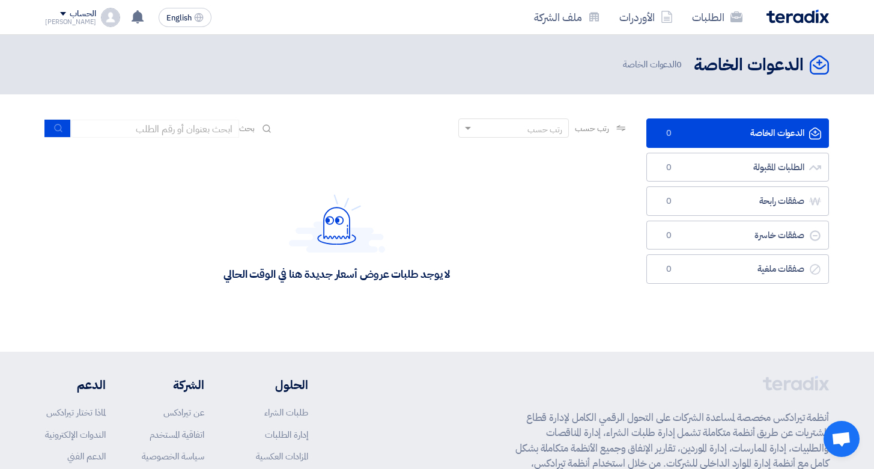
click at [620, 129] on use at bounding box center [621, 128] width 9 height 6
click at [607, 130] on span "رتب حسب" at bounding box center [592, 128] width 34 height 13
